Goal: Task Accomplishment & Management: Manage account settings

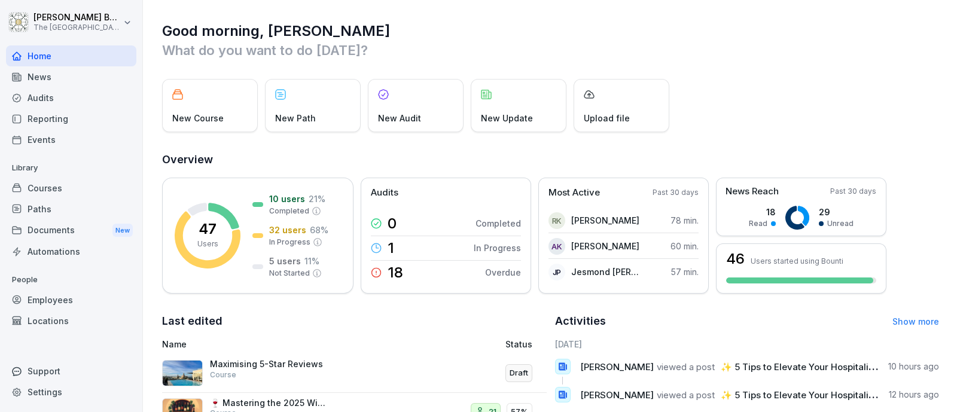
click at [59, 293] on div "Employees" at bounding box center [71, 299] width 130 height 21
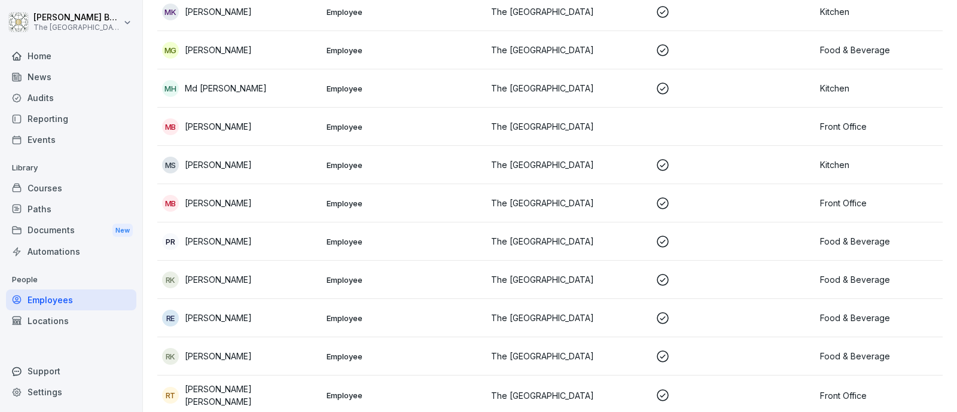
scroll to position [1271, 0]
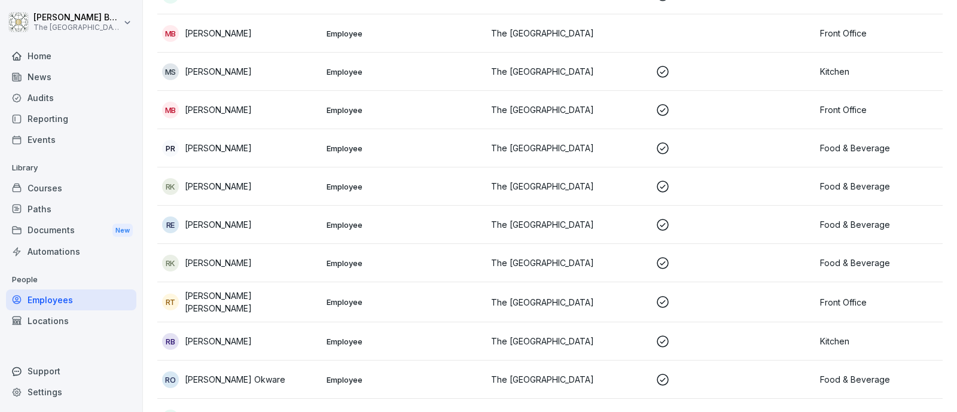
click at [231, 298] on p "[PERSON_NAME] [PERSON_NAME]" at bounding box center [251, 301] width 132 height 25
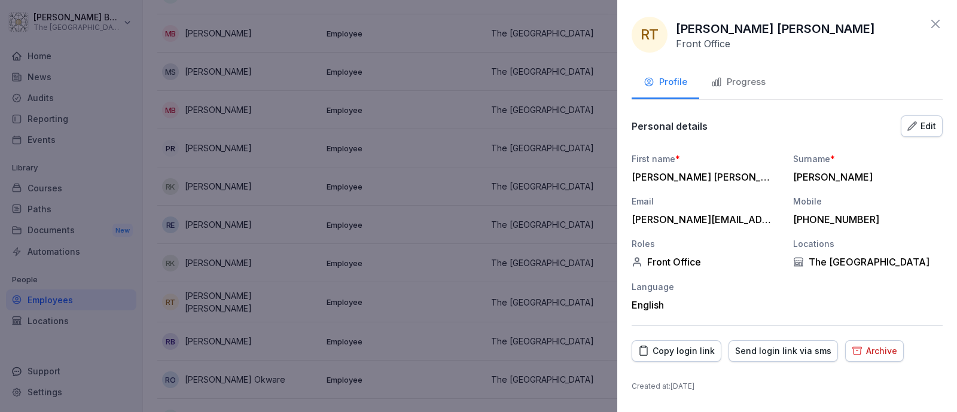
click at [743, 76] on div "Progress" at bounding box center [738, 82] width 54 height 14
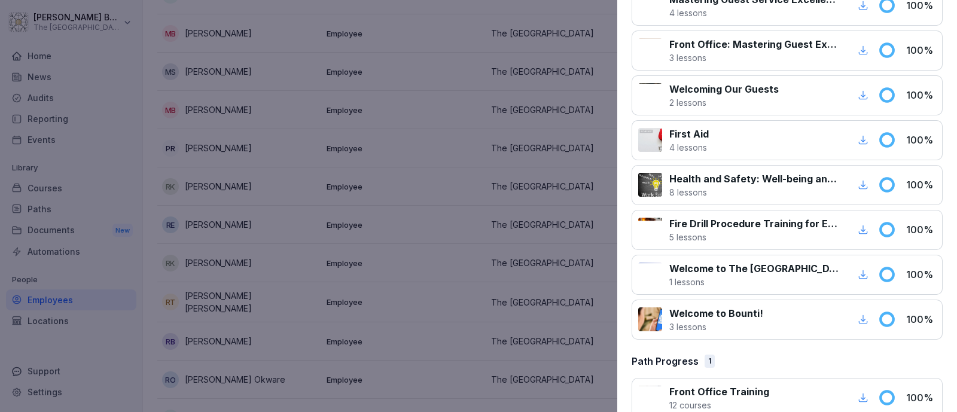
scroll to position [505, 0]
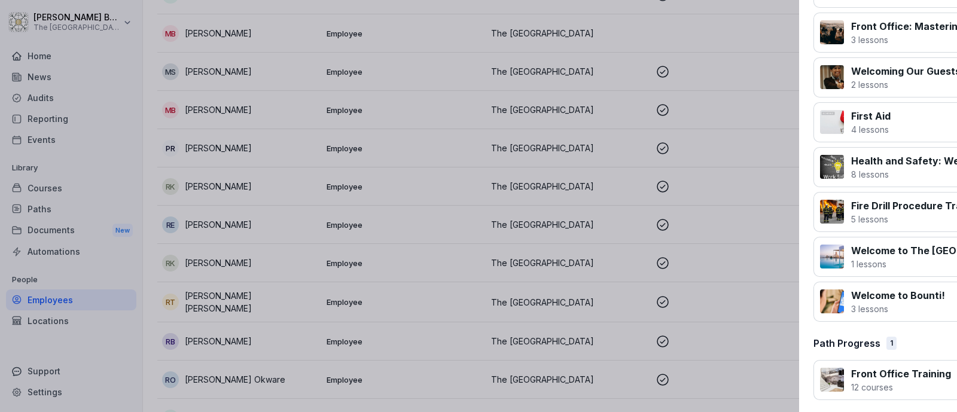
click at [473, 154] on div at bounding box center [478, 206] width 957 height 412
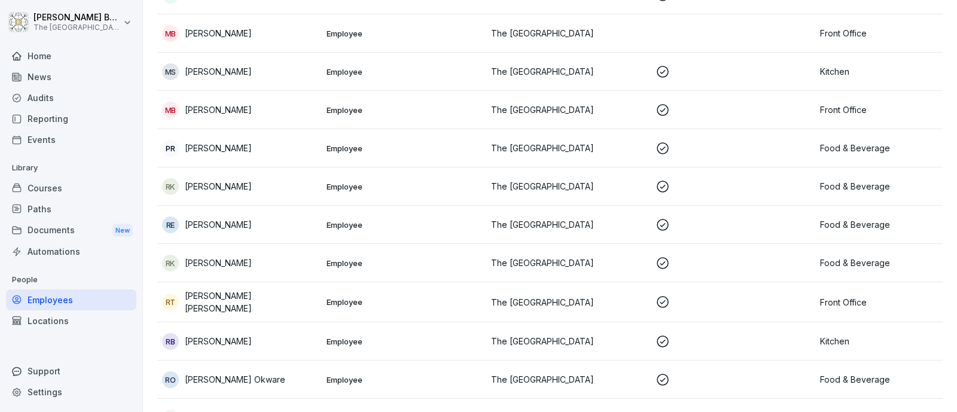
click at [231, 109] on p "[PERSON_NAME]" at bounding box center [218, 109] width 67 height 13
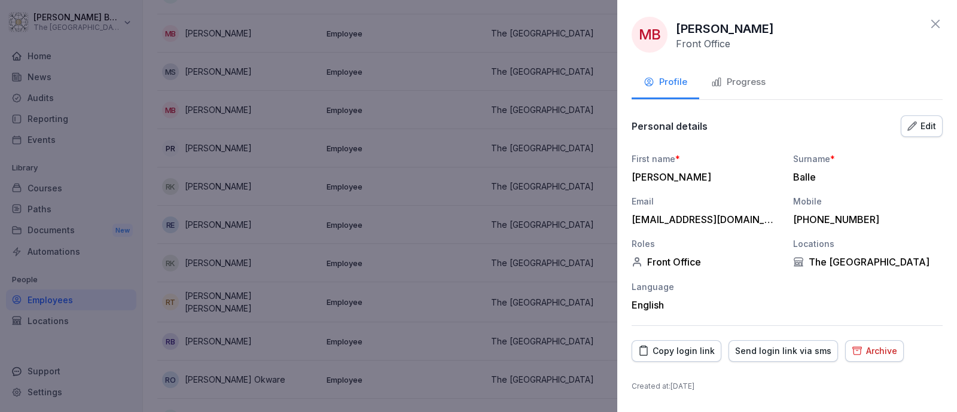
click at [740, 80] on div "Progress" at bounding box center [738, 82] width 54 height 14
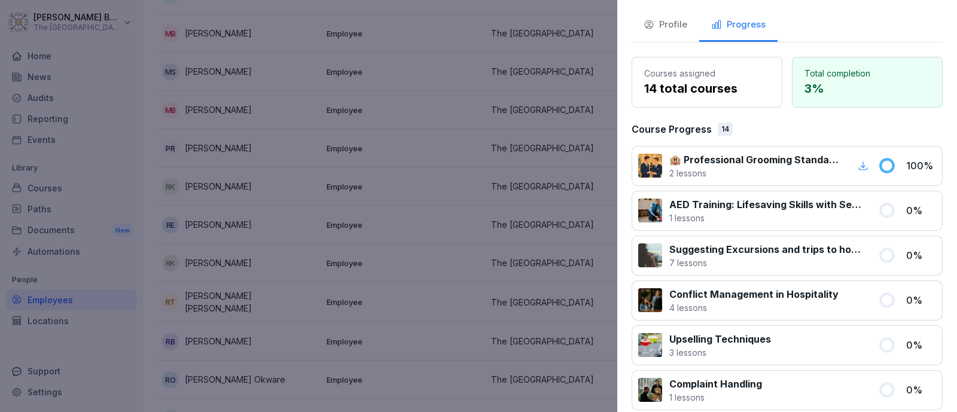
scroll to position [57, 0]
click at [504, 127] on div at bounding box center [478, 206] width 957 height 412
